Goal: Task Accomplishment & Management: Use online tool/utility

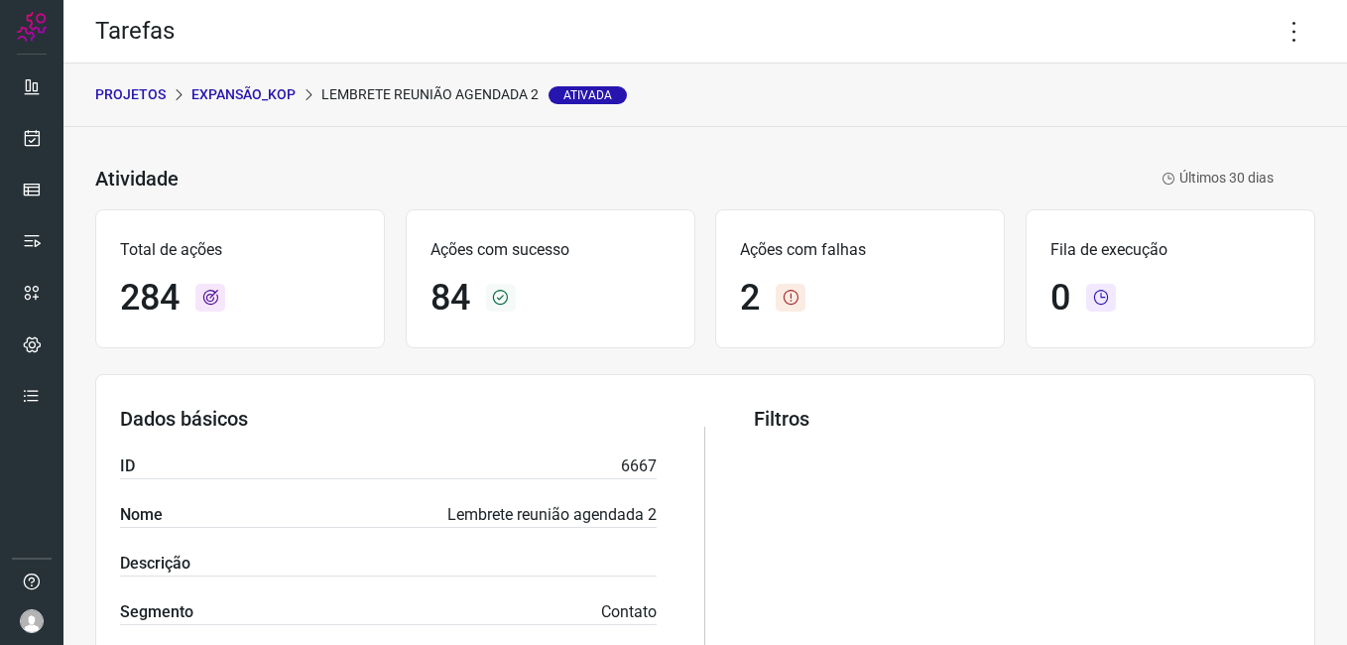
scroll to position [496, 0]
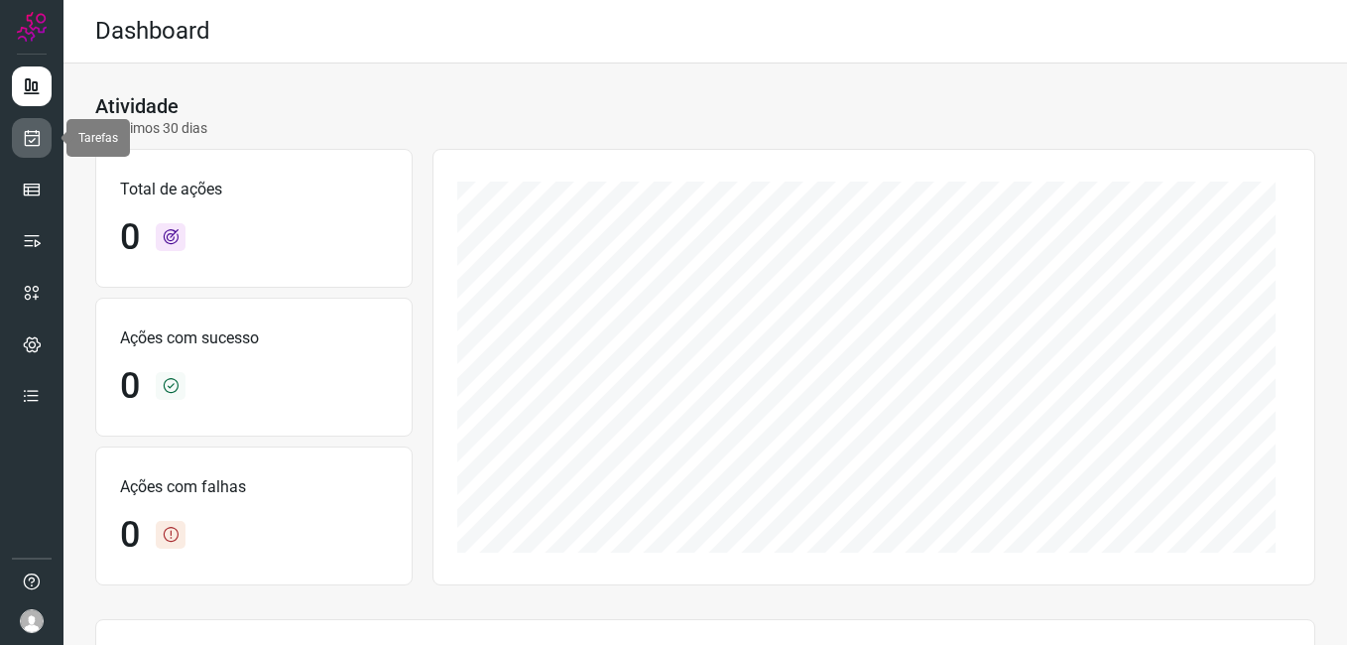
click at [29, 145] on icon at bounding box center [32, 138] width 21 height 20
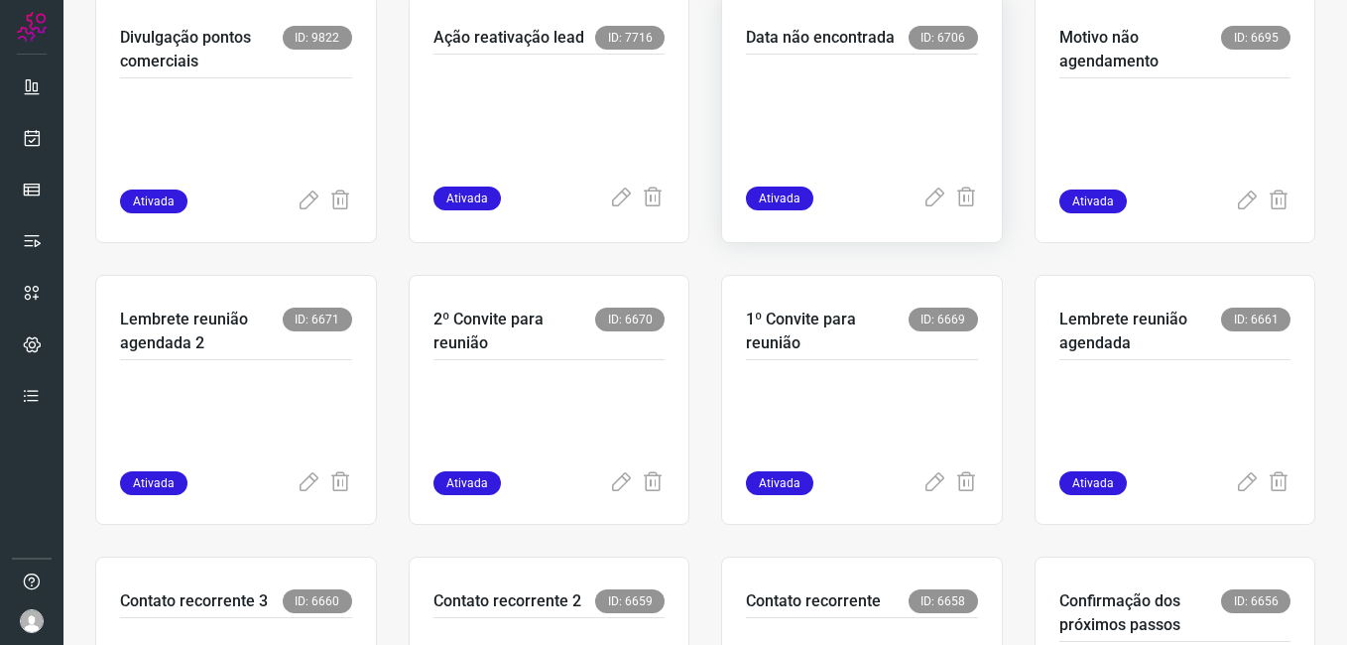
scroll to position [595, 0]
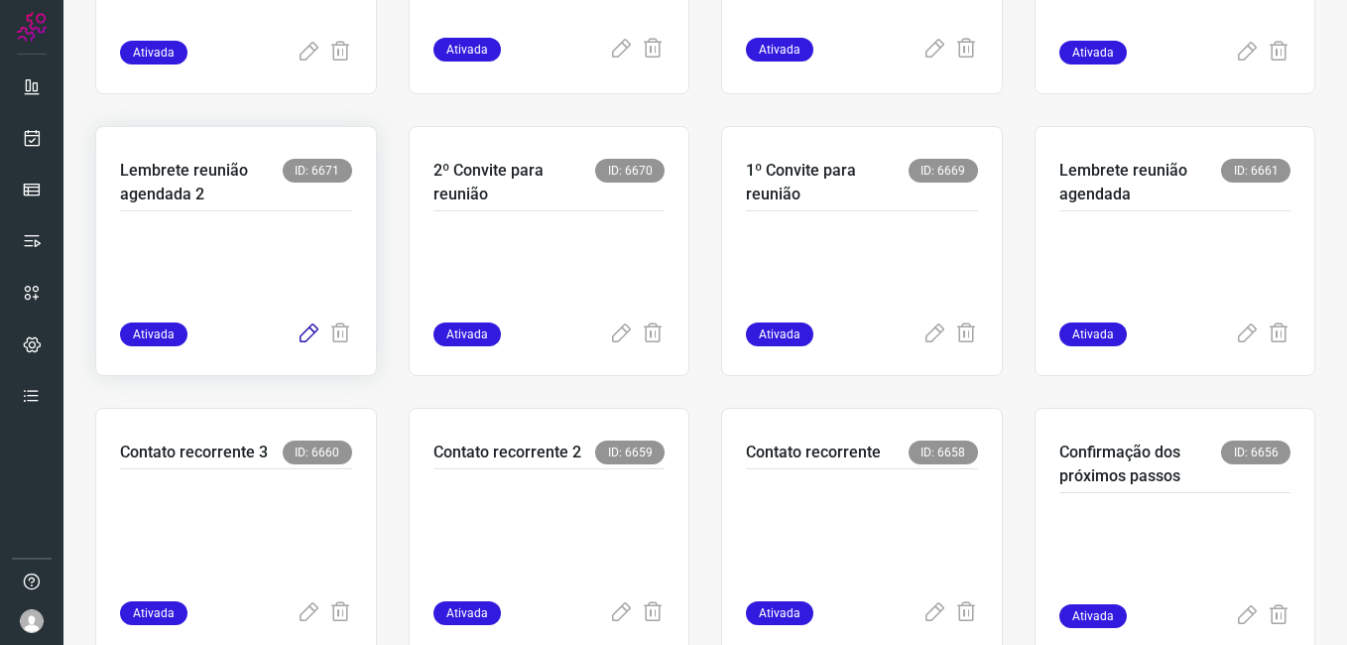
click at [297, 335] on icon at bounding box center [309, 334] width 24 height 24
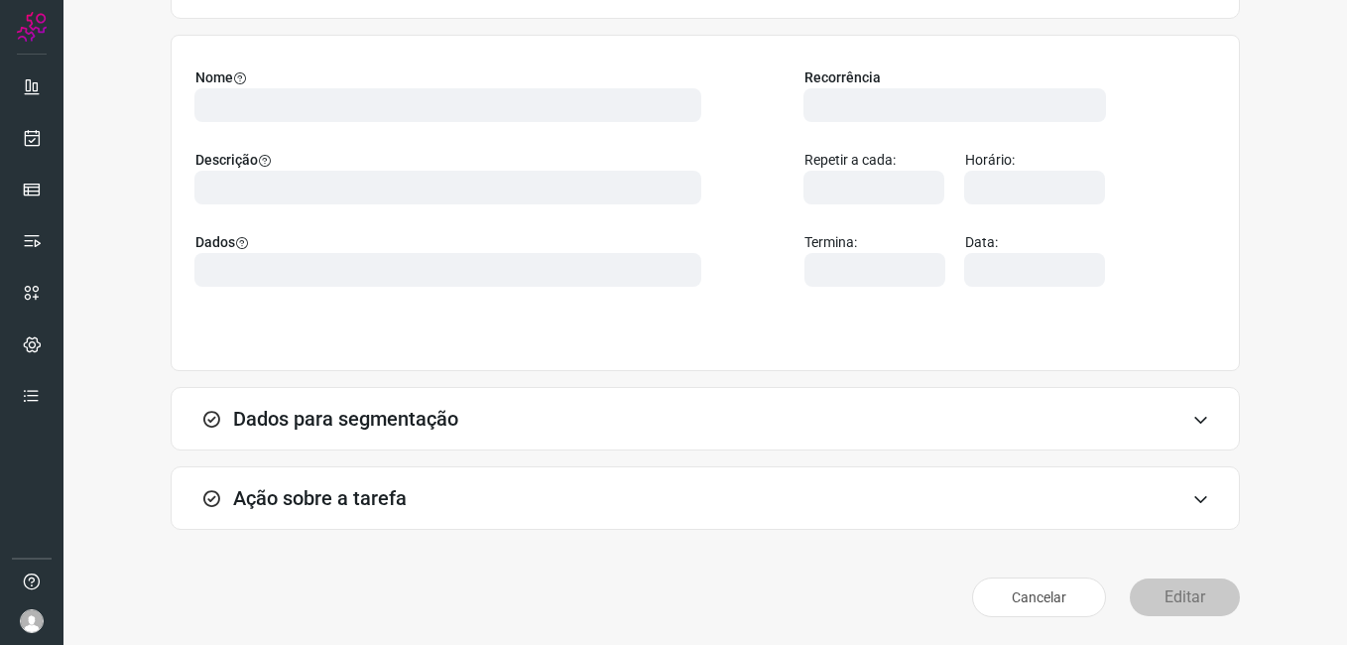
scroll to position [130, 0]
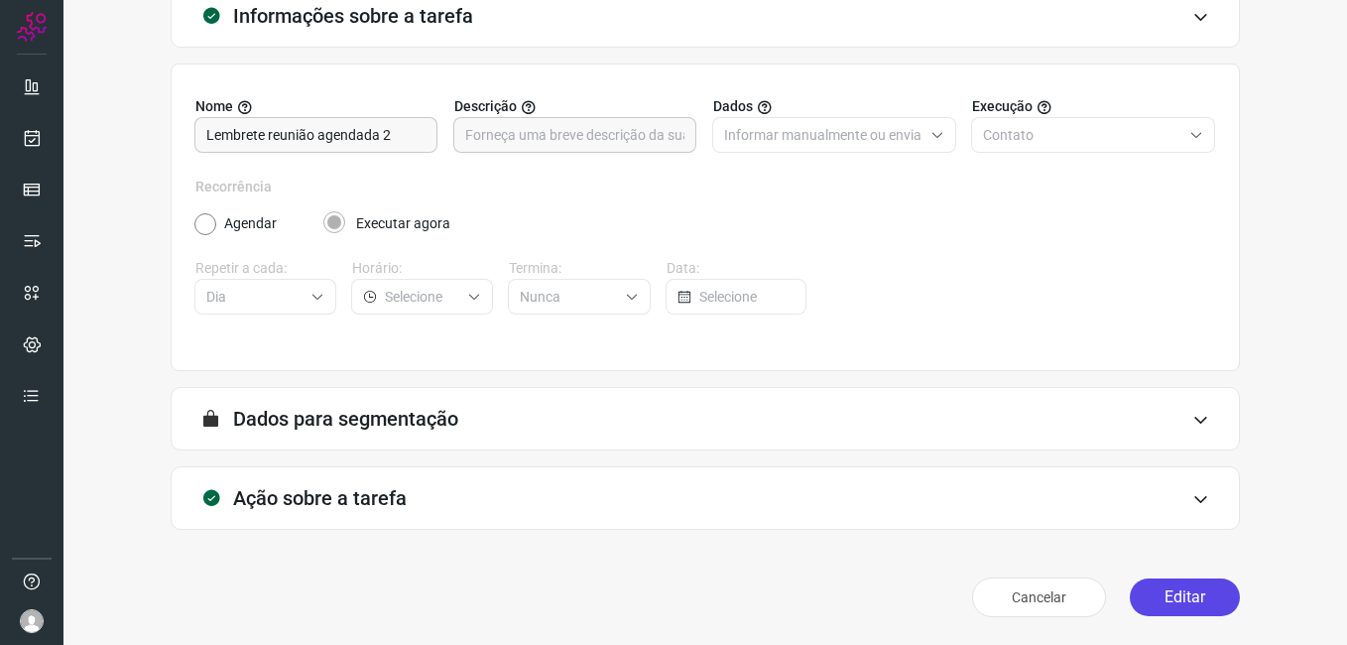
click at [1162, 598] on button "Editar" at bounding box center [1185, 597] width 110 height 38
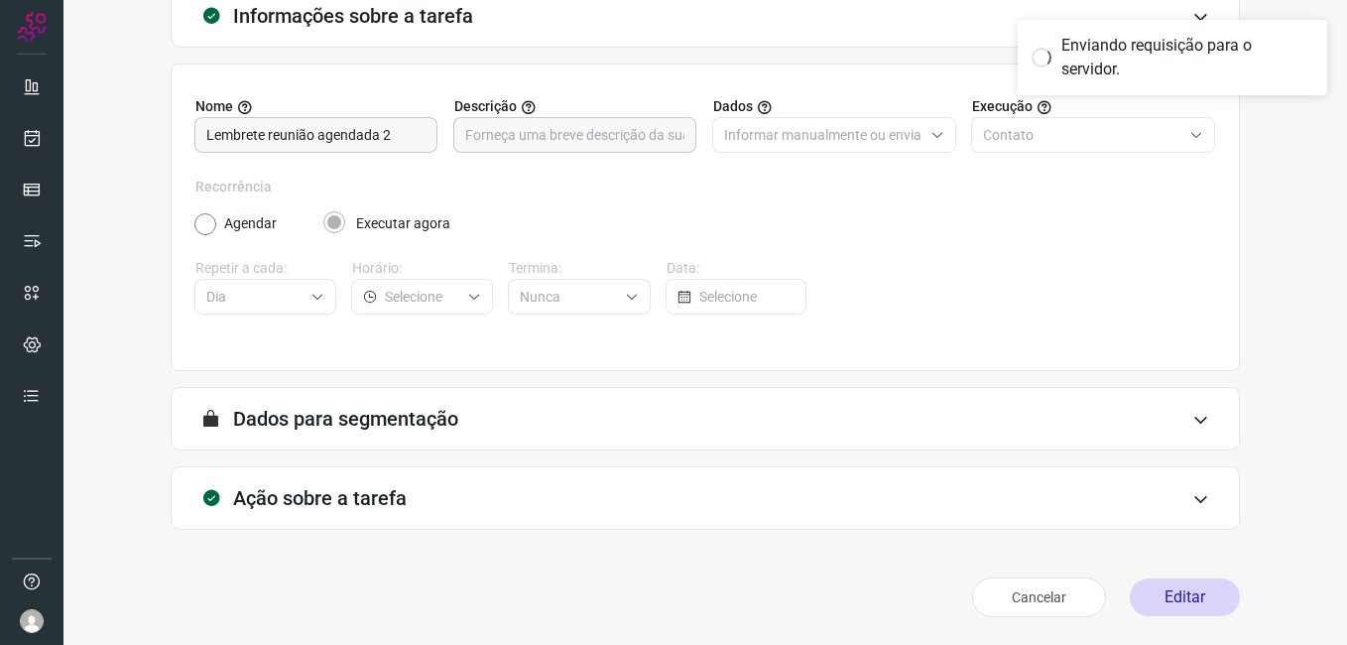
scroll to position [0, 0]
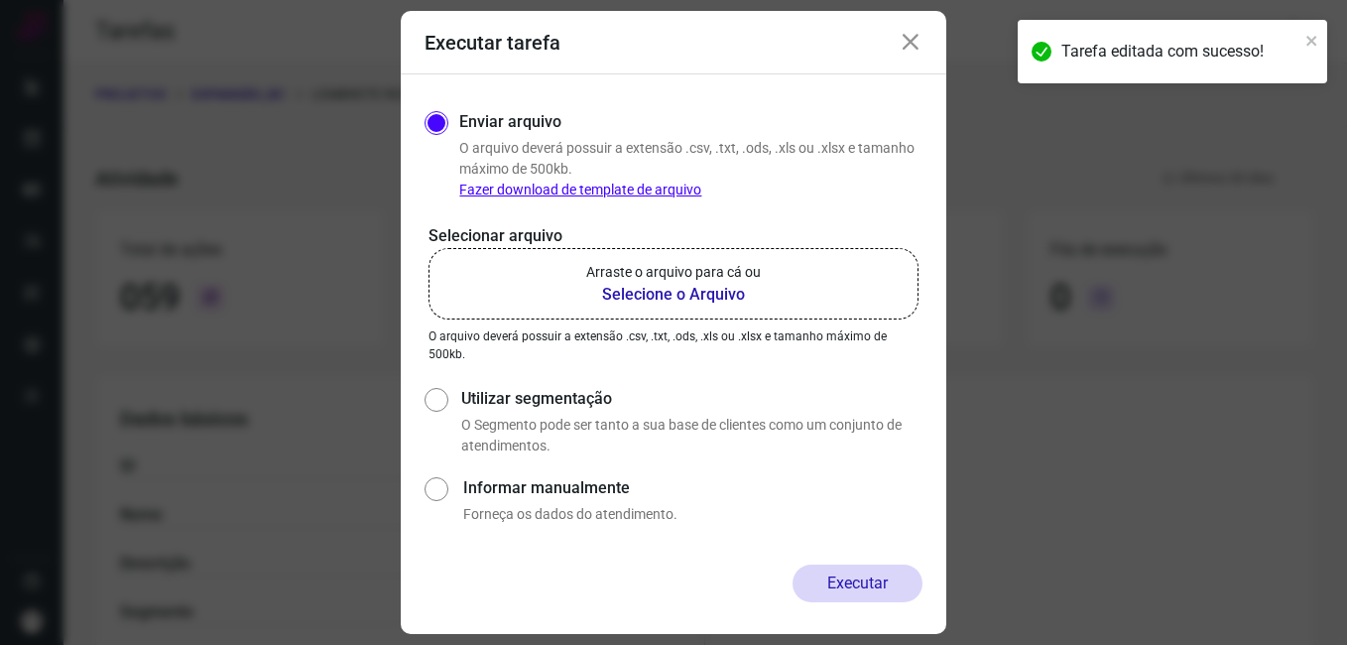
click at [645, 286] on b "Selecione o Arquivo" at bounding box center [673, 295] width 175 height 24
click at [0, 0] on input "Arraste o arquivo para cá ou Selecione o Arquivo" at bounding box center [0, 0] width 0 height 0
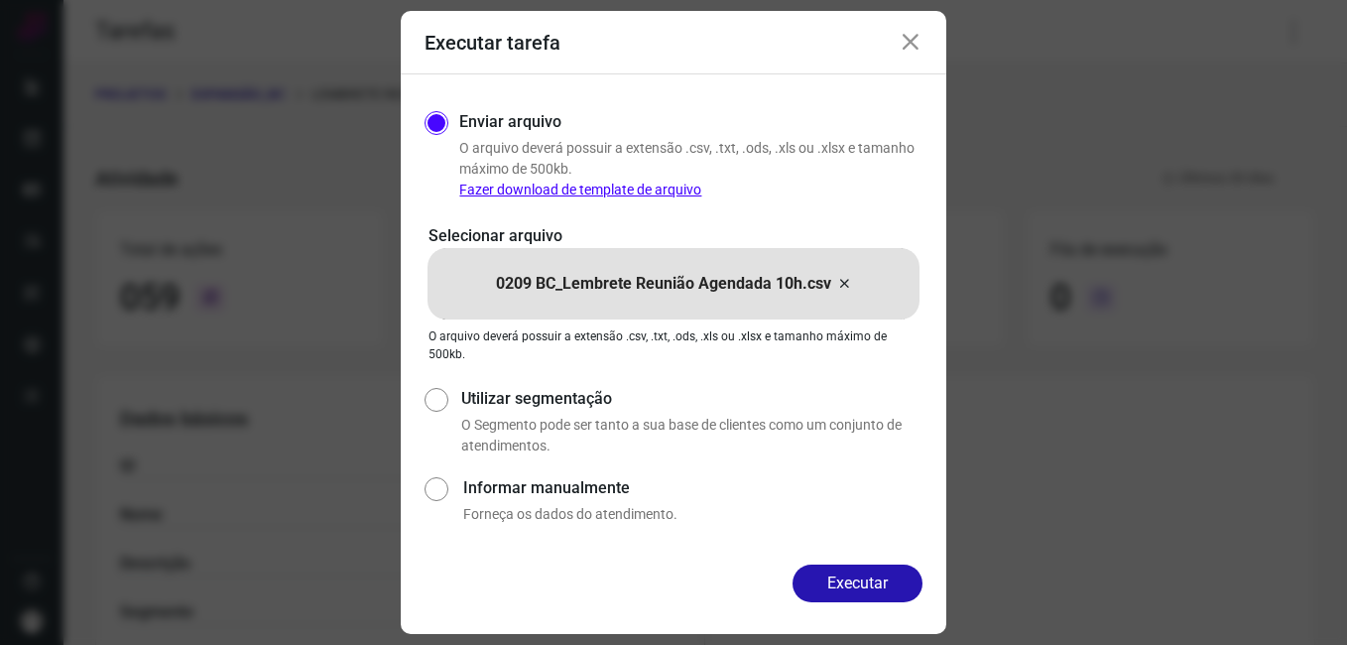
click at [921, 29] on div "Executar tarefa" at bounding box center [674, 42] width 546 height 63
click at [912, 46] on icon at bounding box center [911, 43] width 24 height 24
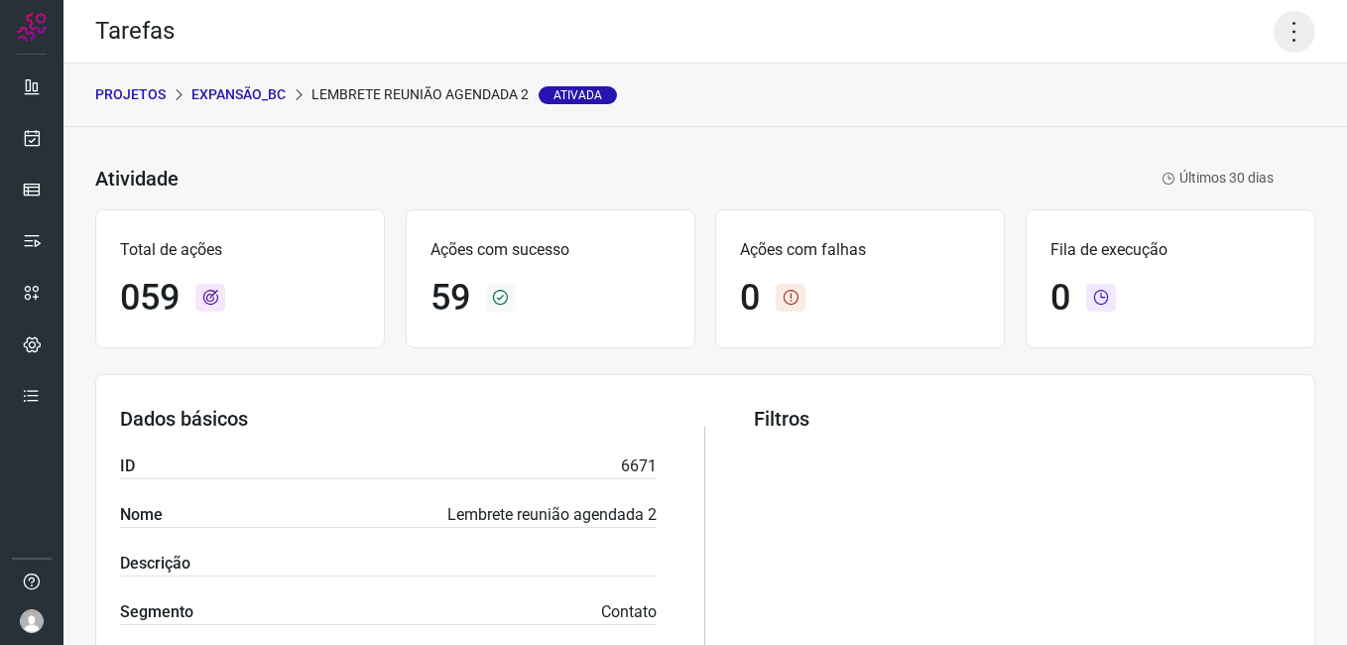
click at [1277, 47] on icon at bounding box center [1295, 32] width 42 height 42
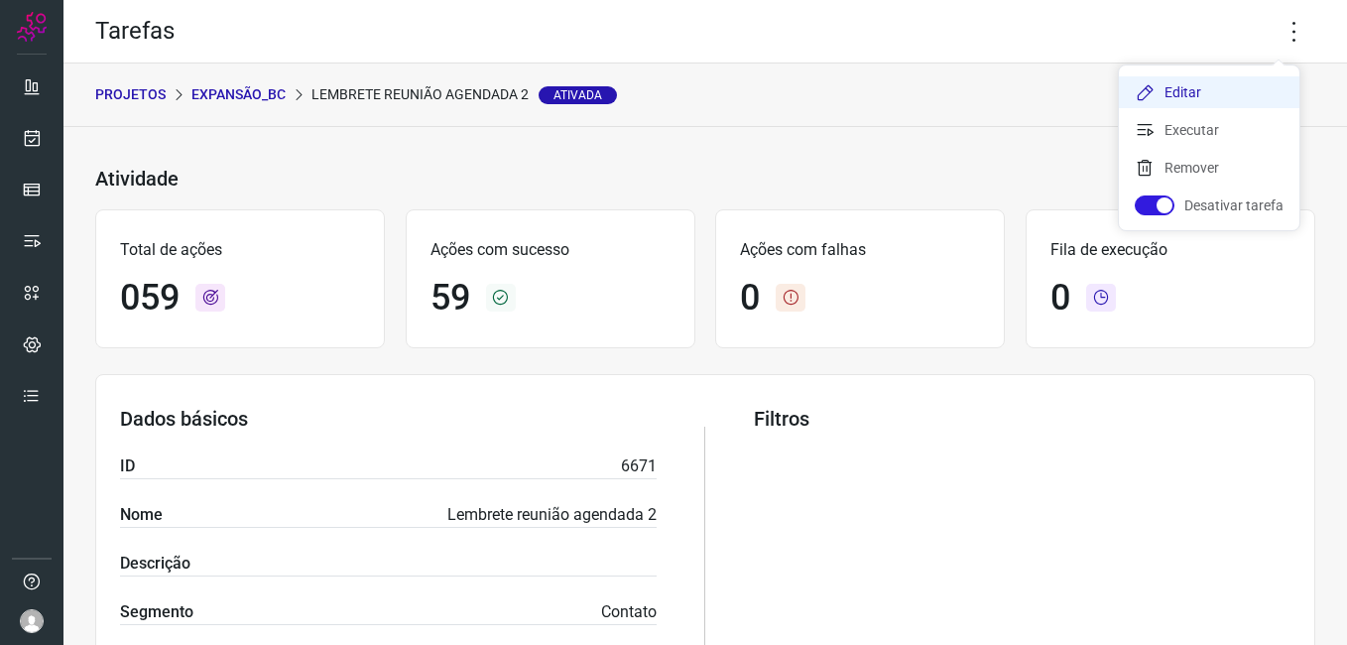
click at [1185, 107] on li "Editar" at bounding box center [1209, 92] width 181 height 32
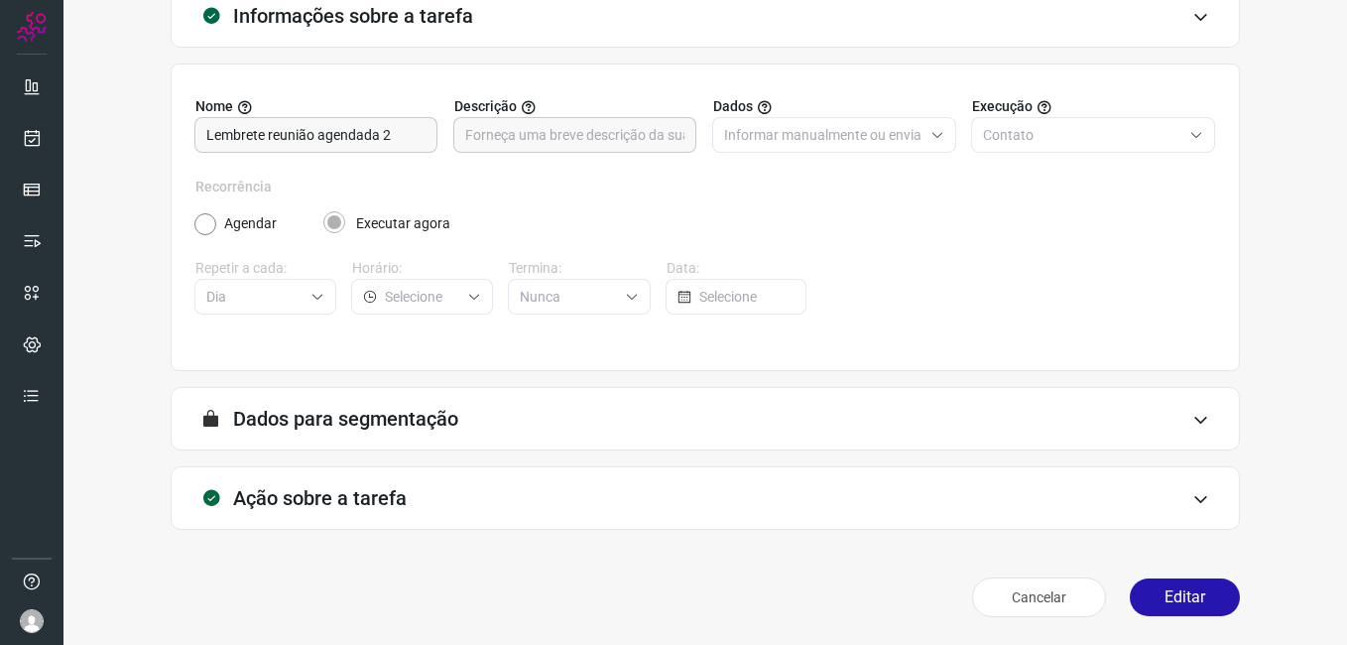
scroll to position [130, 0]
click at [1150, 611] on button "Editar" at bounding box center [1185, 597] width 110 height 38
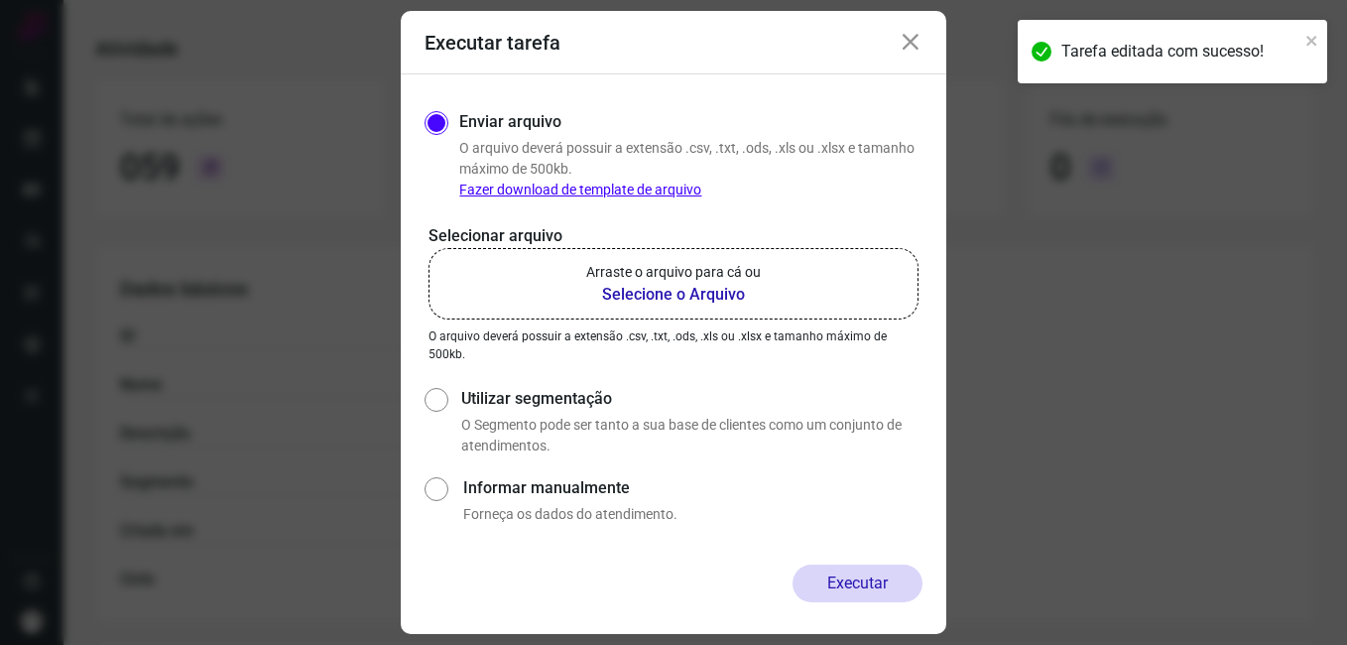
click at [620, 291] on b "Selecione o Arquivo" at bounding box center [673, 295] width 175 height 24
click at [0, 0] on input "Arraste o arquivo para cá ou Selecione o Arquivo" at bounding box center [0, 0] width 0 height 0
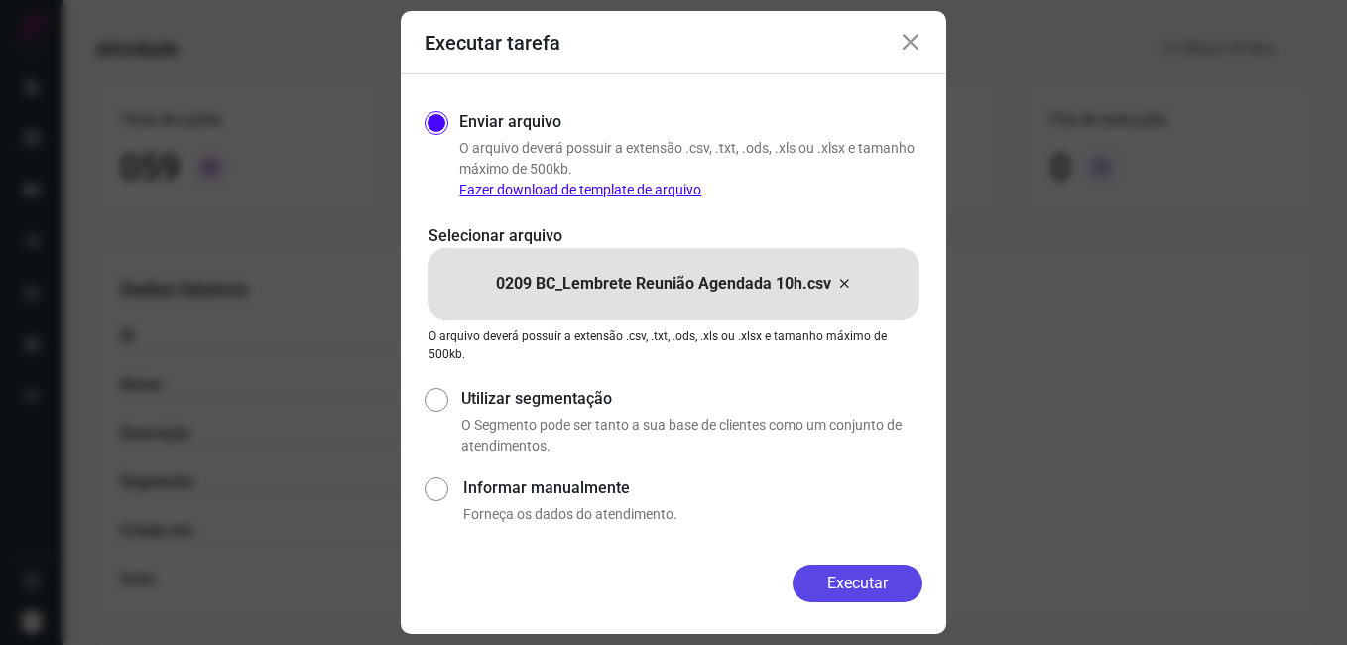
click at [822, 586] on button "Executar" at bounding box center [858, 583] width 130 height 38
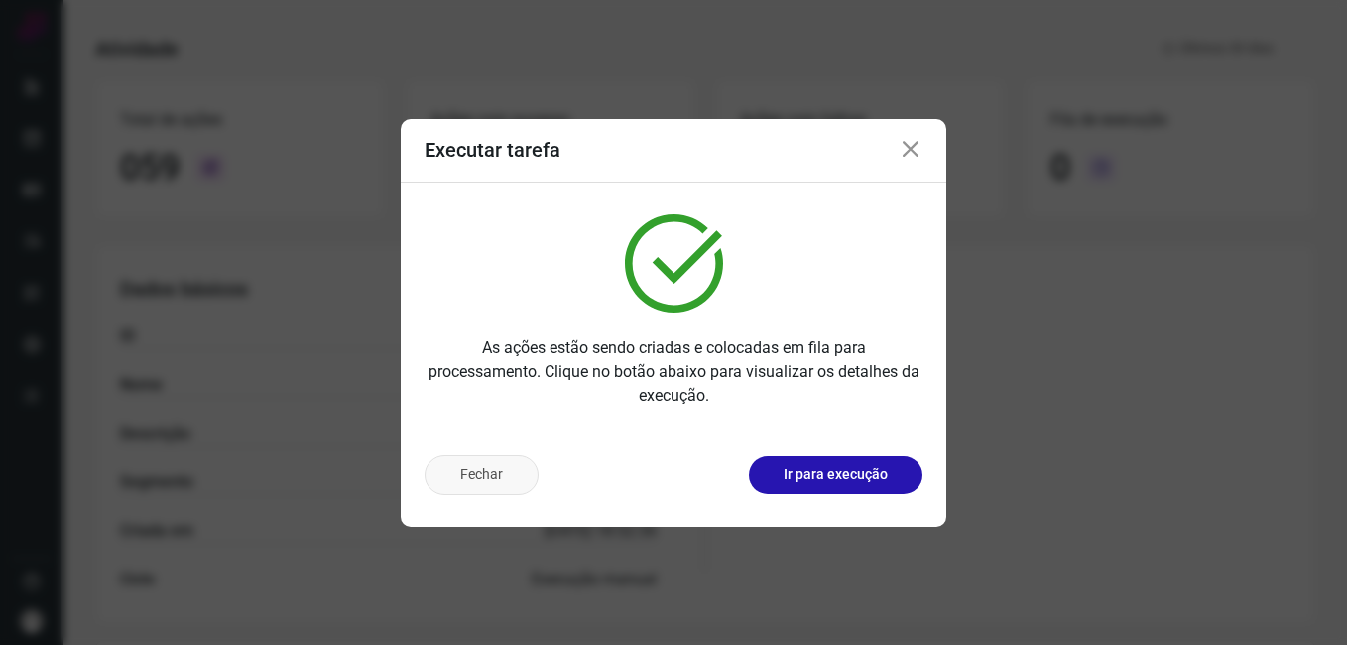
click at [487, 483] on button "Fechar" at bounding box center [482, 475] width 114 height 40
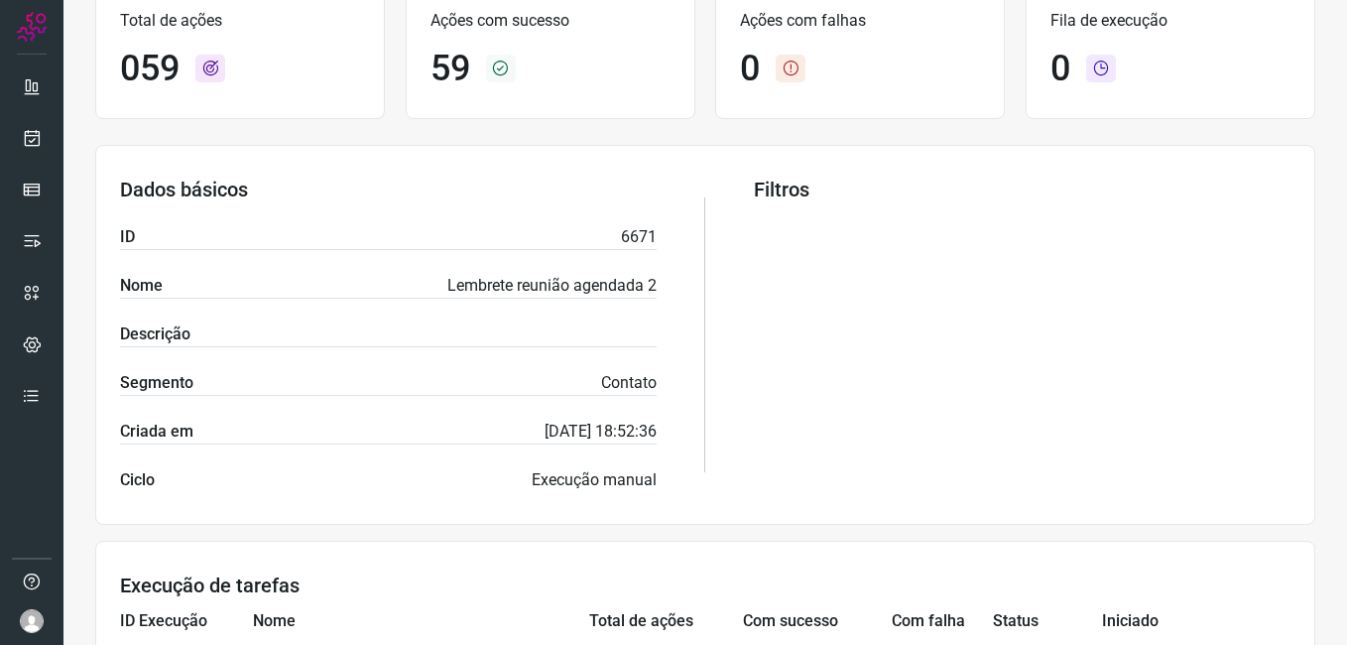
scroll to position [725, 0]
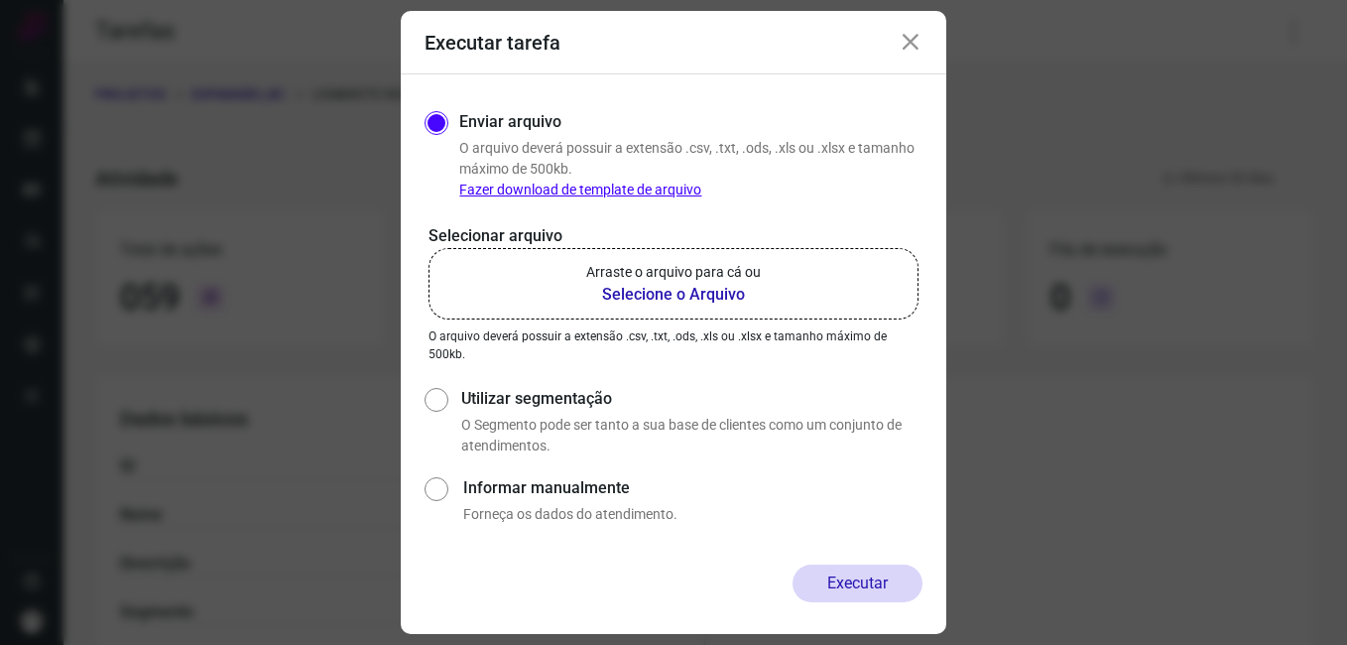
click at [922, 46] on icon at bounding box center [911, 43] width 24 height 24
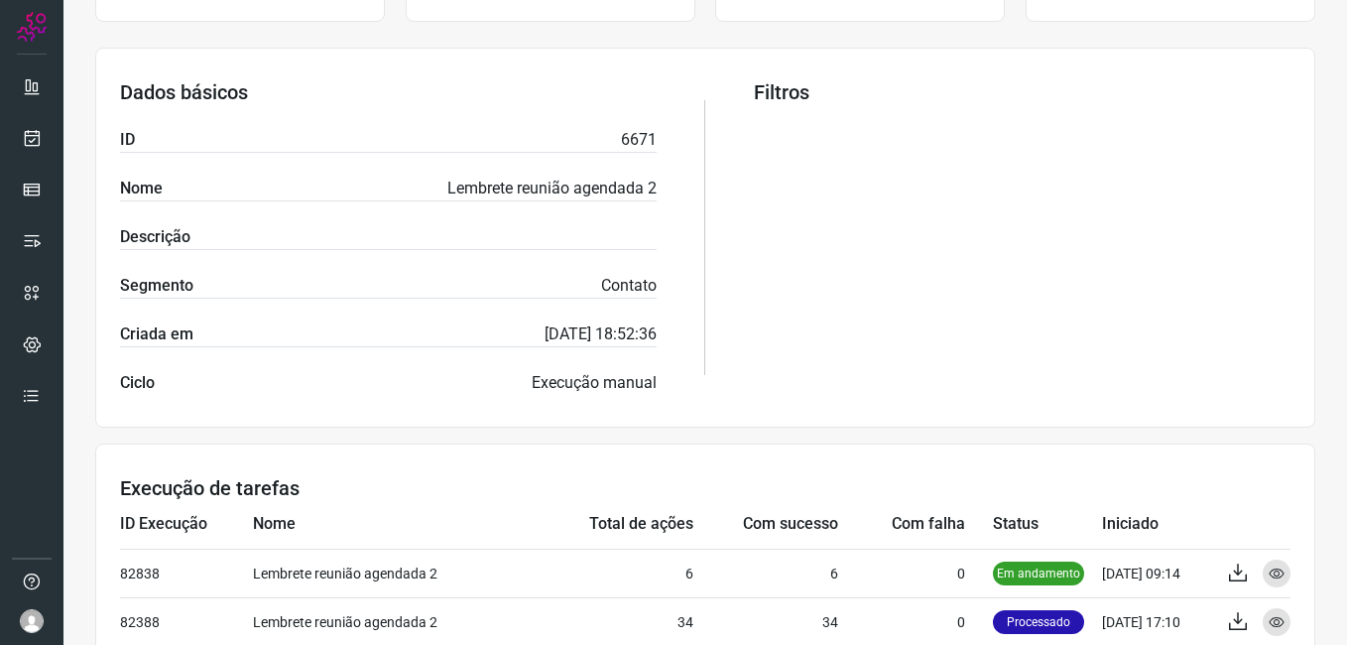
scroll to position [595, 0]
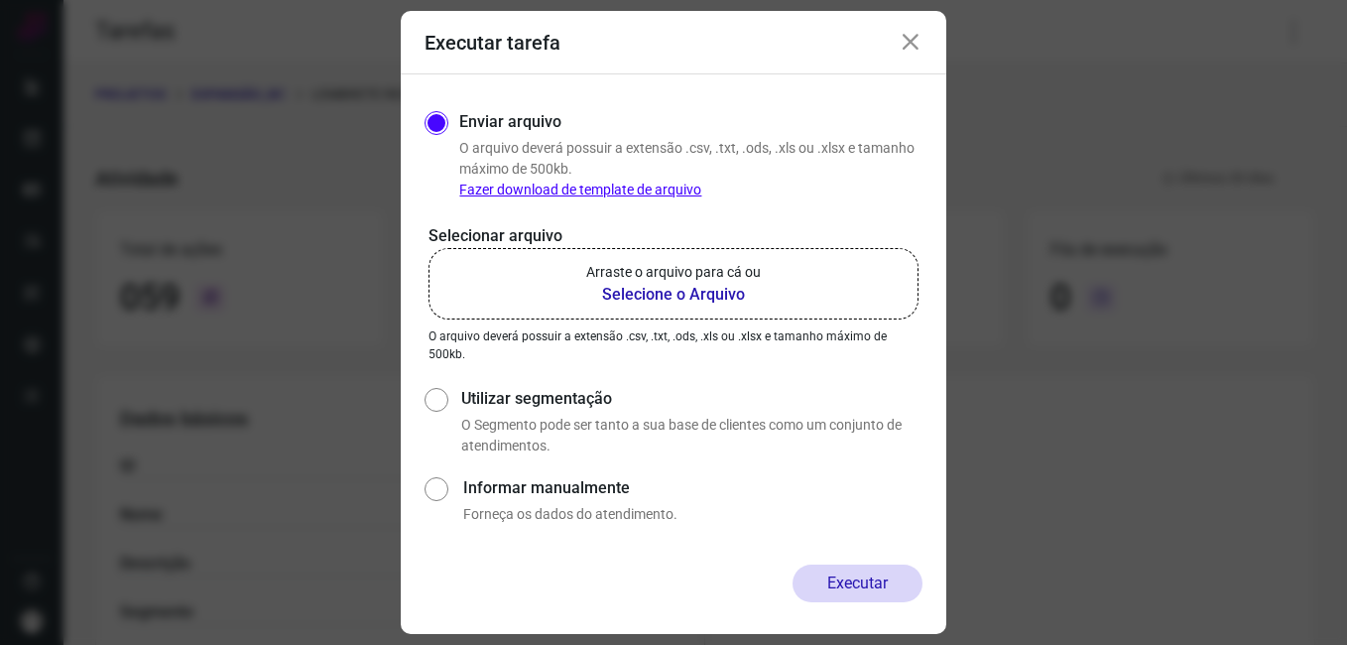
click at [909, 49] on icon at bounding box center [911, 43] width 24 height 24
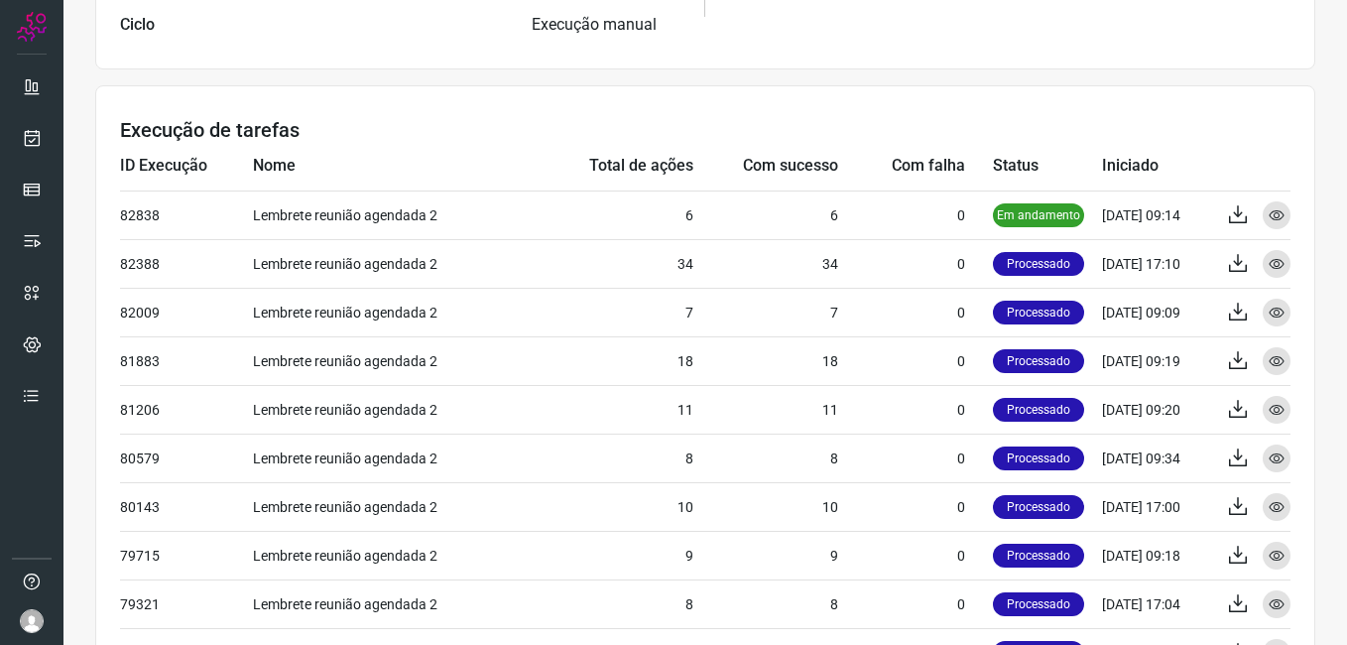
scroll to position [694, 0]
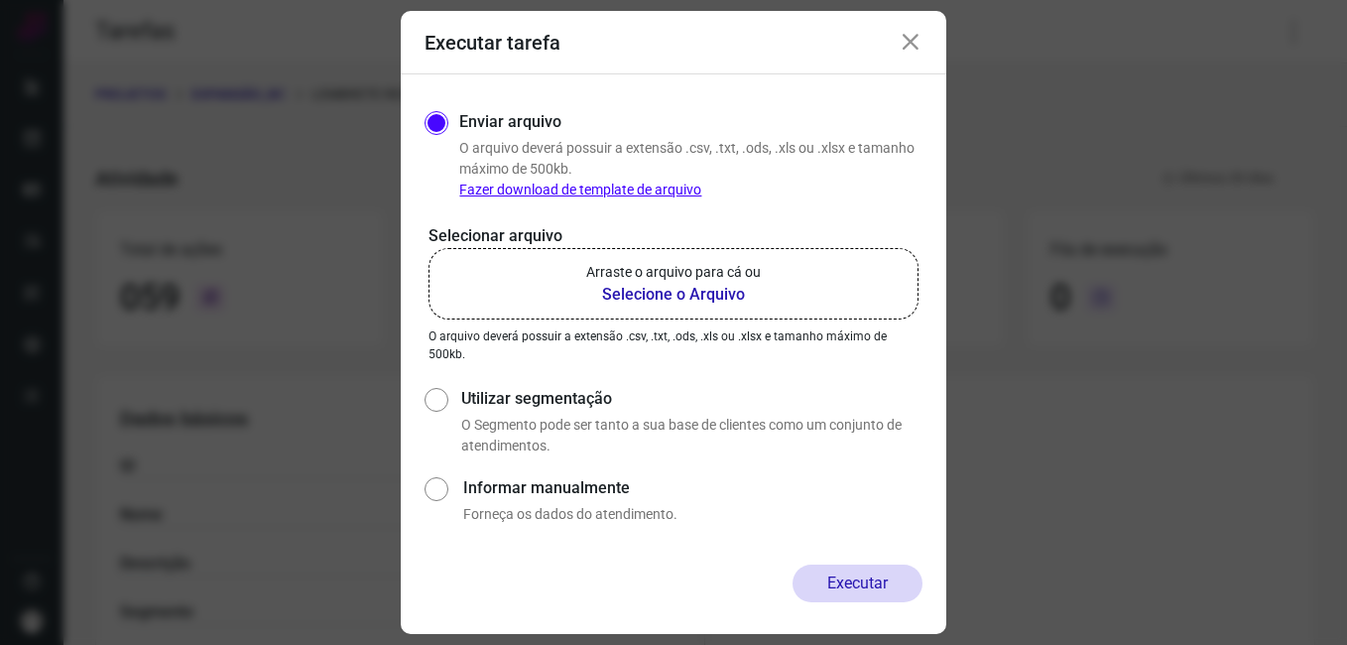
click at [905, 45] on icon at bounding box center [911, 43] width 24 height 24
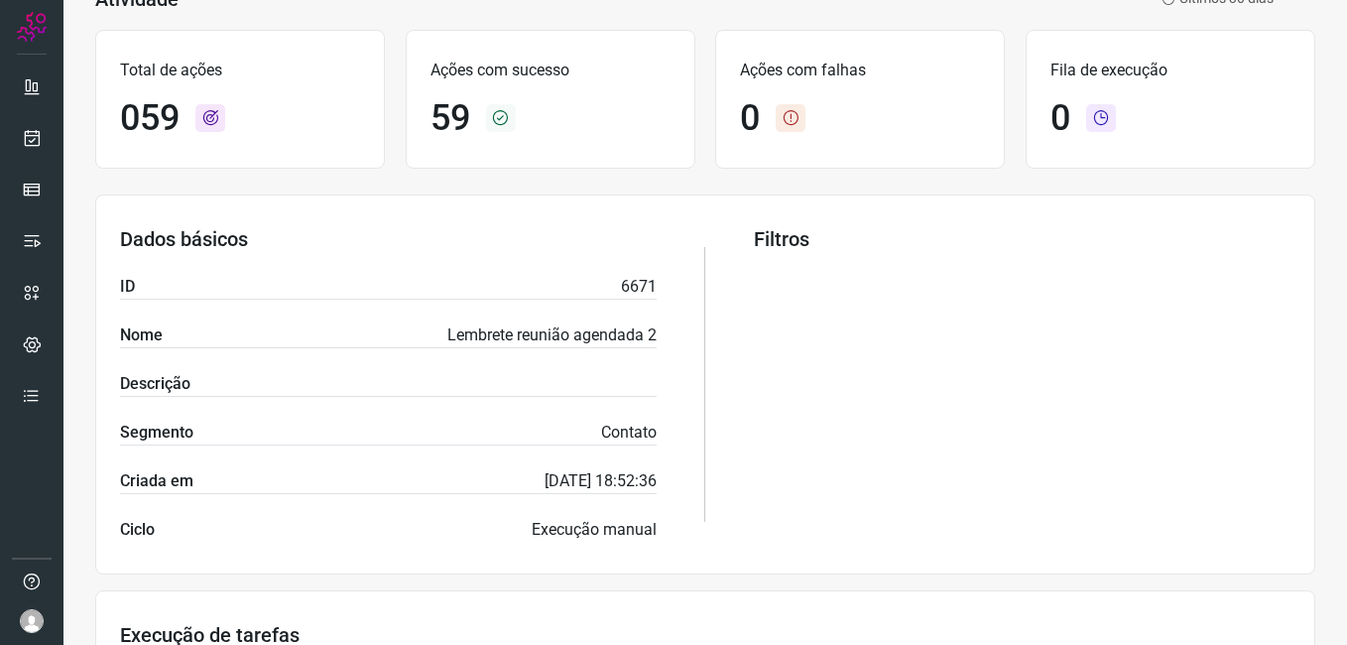
scroll to position [496, 0]
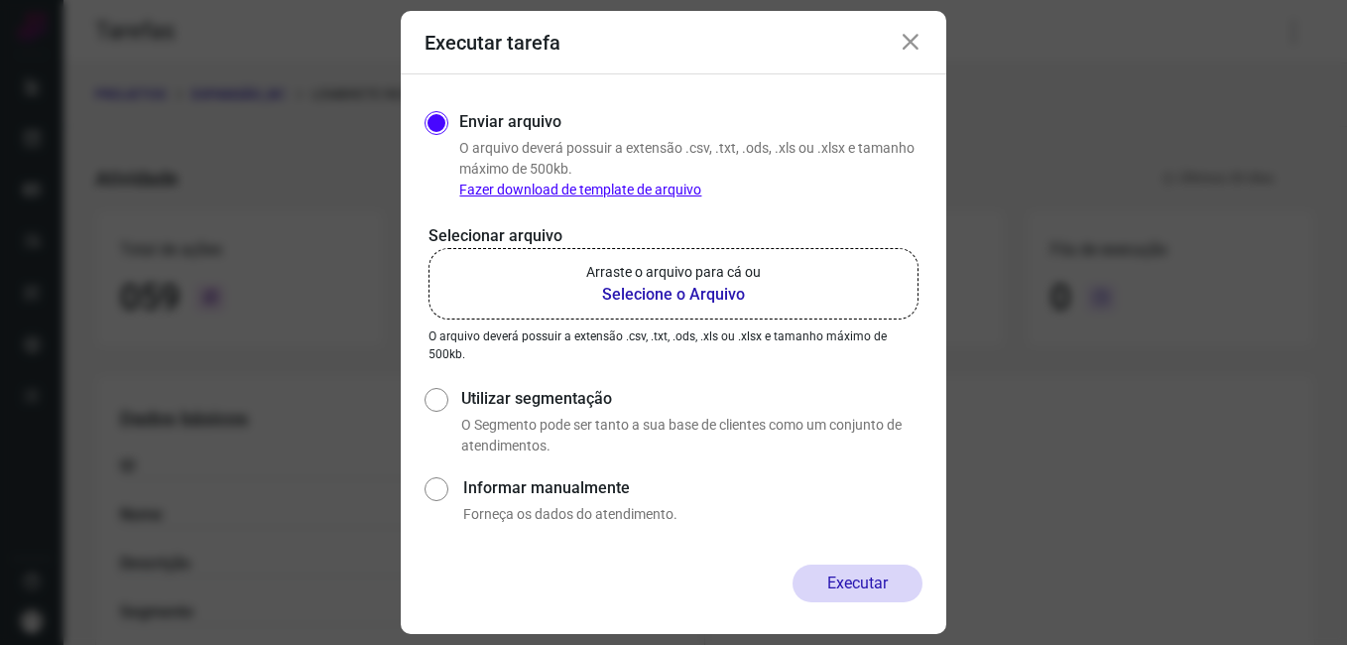
click at [922, 53] on icon at bounding box center [911, 43] width 24 height 24
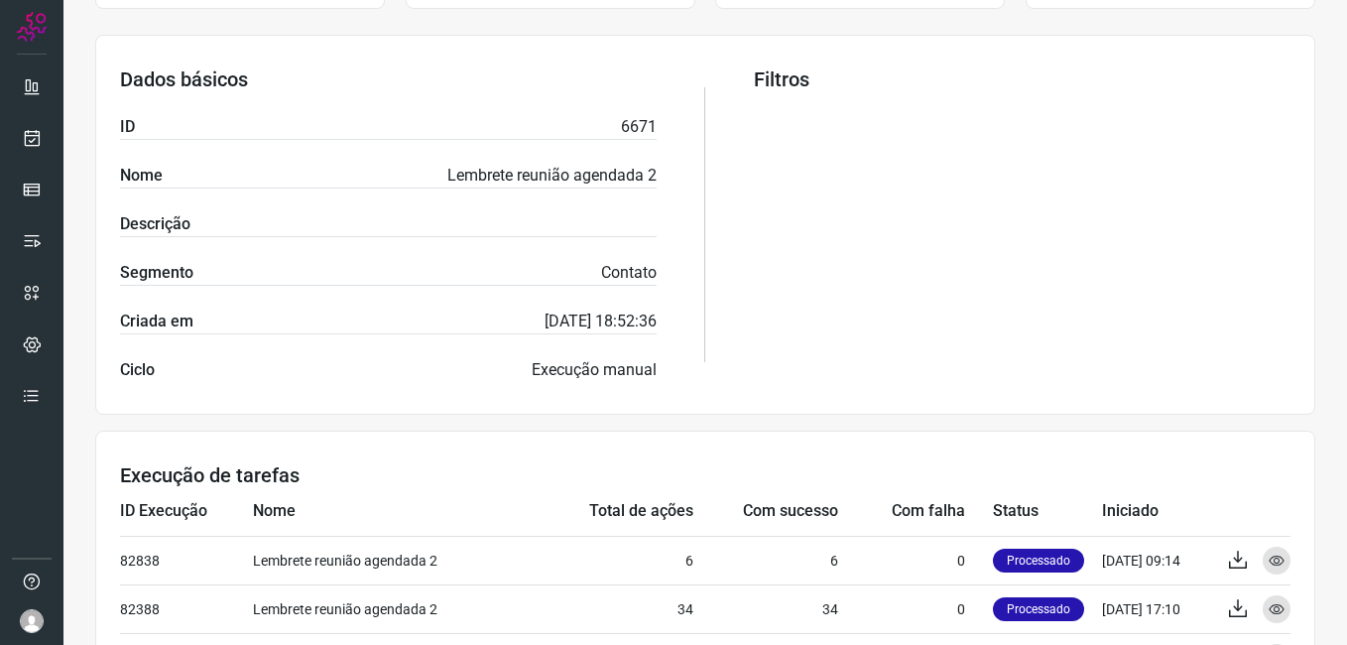
scroll to position [595, 0]
